Goal: Communication & Community: Answer question/provide support

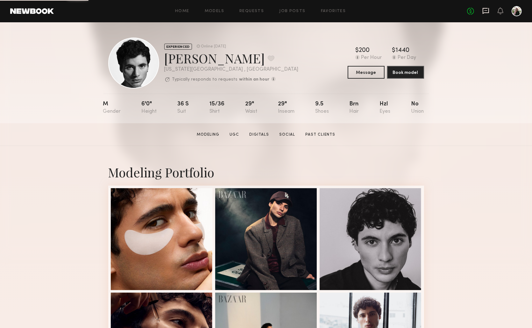
click at [487, 13] on icon at bounding box center [486, 11] width 6 height 6
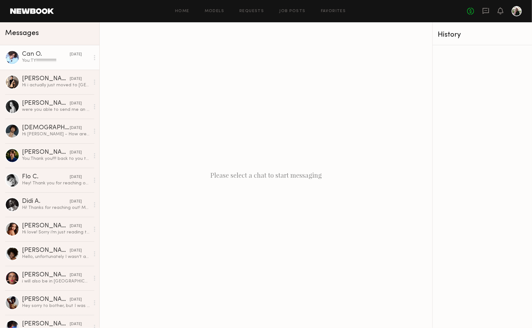
click at [40, 58] on div "You: TY!!!!!!!!!!!!!!!!!!!!!" at bounding box center [56, 61] width 68 height 6
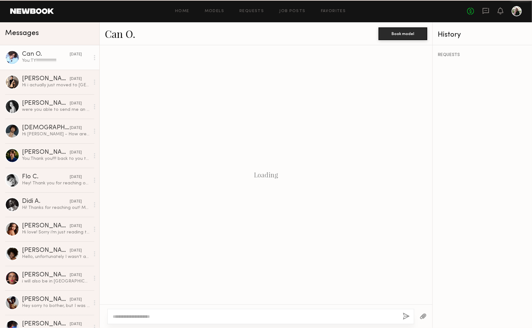
scroll to position [82, 0]
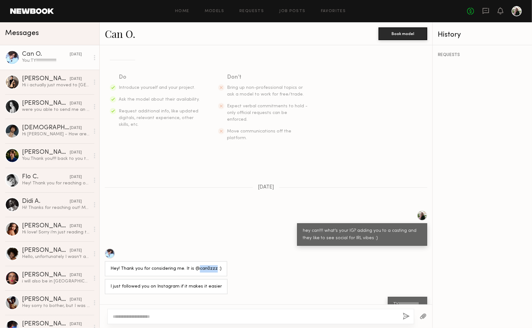
drag, startPoint x: 210, startPoint y: 256, endPoint x: 195, endPoint y: 256, distance: 15.6
click at [195, 265] on div "Hey! Thank you for considering me. It is @can0zzz :)" at bounding box center [166, 268] width 111 height 7
copy div "can0zzz"
